Goal: Entertainment & Leisure: Consume media (video, audio)

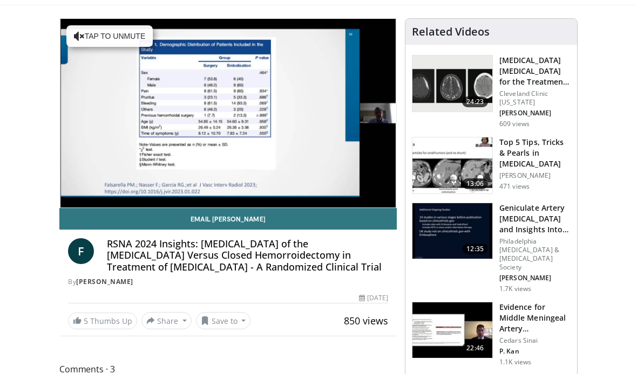
scroll to position [64, 0]
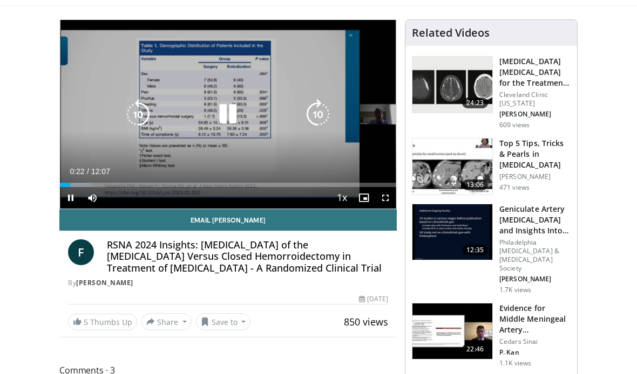
click at [336, 195] on span "Video Player" at bounding box center [341, 199] width 15 height 22
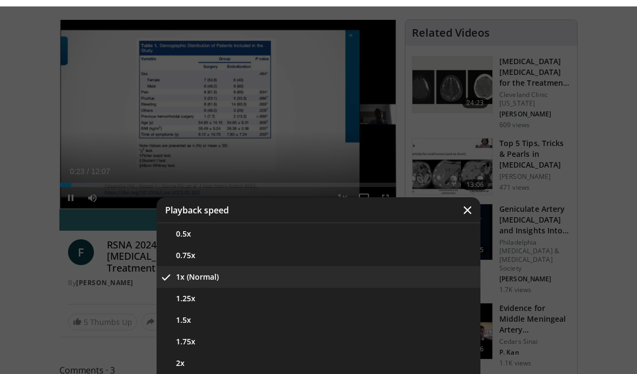
click at [329, 156] on div "Video Player" at bounding box center [318, 187] width 637 height 374
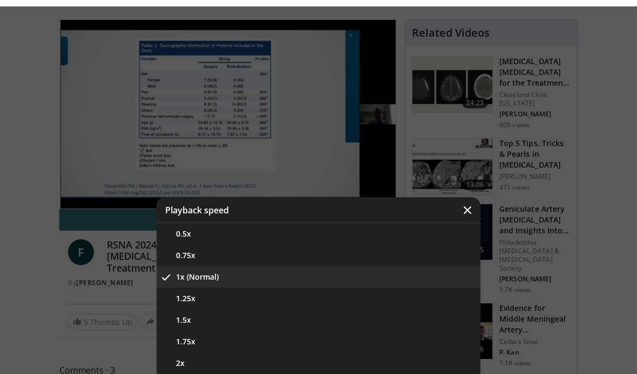
click at [465, 216] on icon "Video Player" at bounding box center [467, 210] width 11 height 11
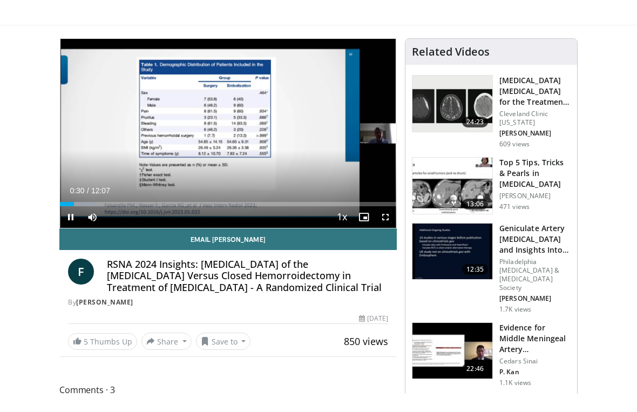
scroll to position [13, 0]
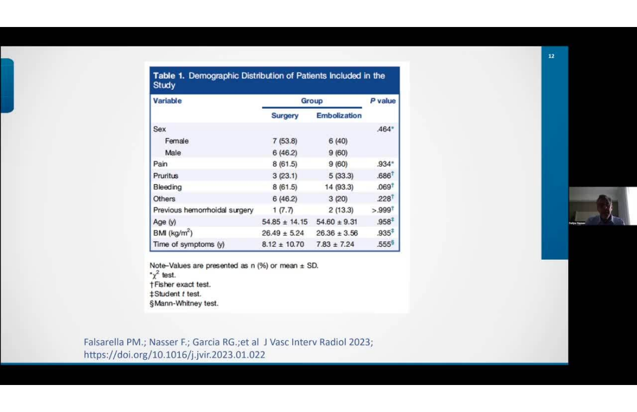
click at [39, 0] on html "Specialties Adult & Family Medicine Allergy, Asthma, Immunology Anesthesiology …" at bounding box center [318, 193] width 637 height 412
